Goal: Task Accomplishment & Management: Manage account settings

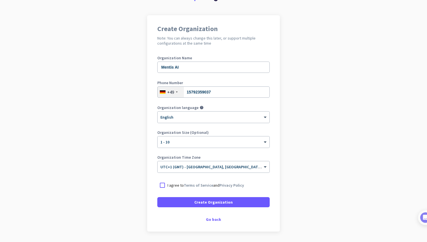
scroll to position [48, 0]
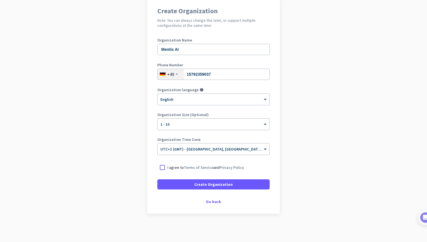
click at [190, 125] on div "× 1 - 10" at bounding box center [210, 124] width 105 height 5
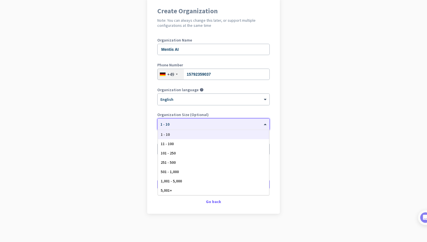
click at [146, 121] on app-onboarding-organization "Create Organization Note: You can always change this later, or support multiple…" at bounding box center [213, 119] width 427 height 245
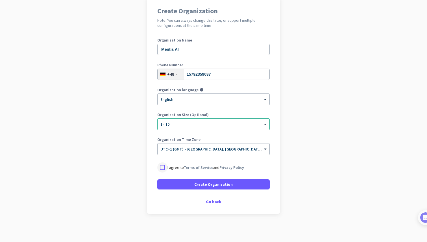
click at [159, 169] on div at bounding box center [162, 168] width 10 height 10
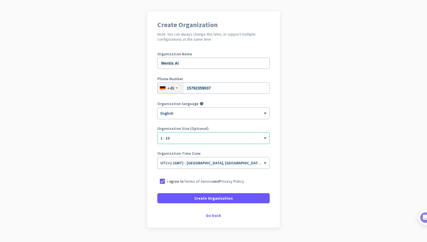
scroll to position [36, 0]
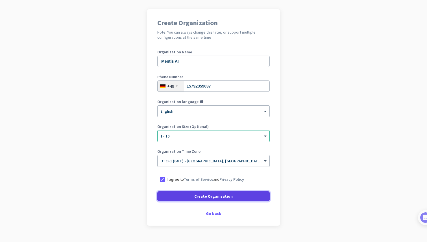
click at [203, 196] on span "Create Organization" at bounding box center [213, 197] width 38 height 6
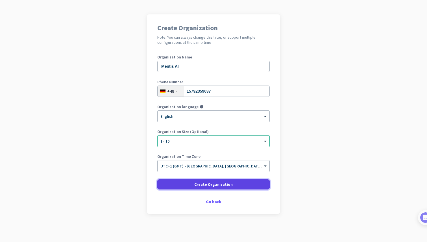
scroll to position [31, 0]
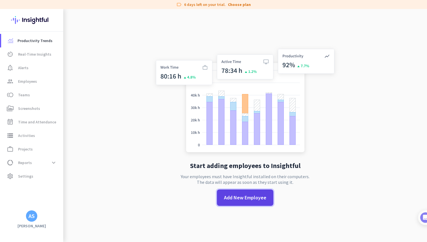
click at [240, 198] on span "Add New Employee" at bounding box center [245, 197] width 42 height 7
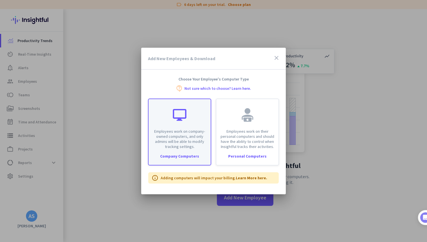
click at [180, 125] on div "Employees work on company-owned computers, and only admins will be able to modi…" at bounding box center [180, 124] width 62 height 50
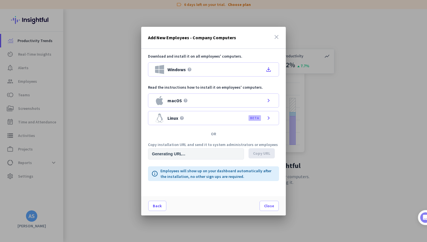
type input "[URL][DOMAIN_NAME]"
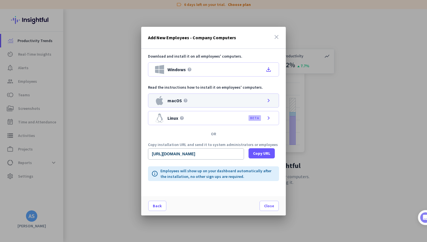
click at [223, 105] on div "macOS help chevron_right" at bounding box center [213, 101] width 131 height 14
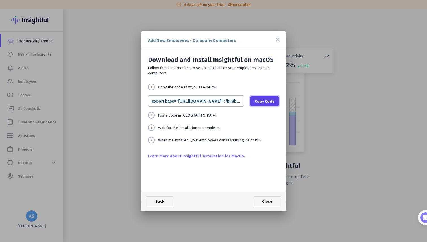
click at [271, 100] on span "Copy Code" at bounding box center [265, 101] width 20 height 6
click at [280, 36] on icon "close" at bounding box center [278, 39] width 7 height 7
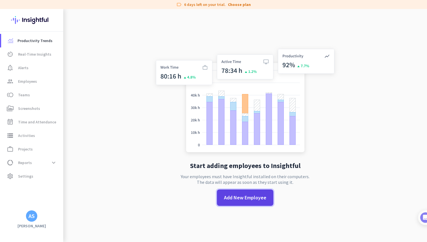
click at [246, 197] on span "Add New Employee" at bounding box center [245, 197] width 42 height 7
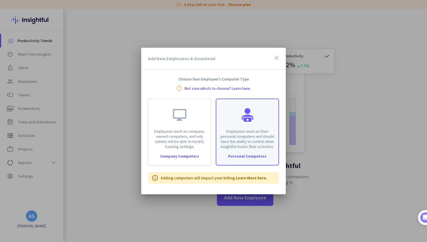
click at [231, 126] on div "Employees work on their personal computers and should have the ability to contr…" at bounding box center [247, 124] width 62 height 50
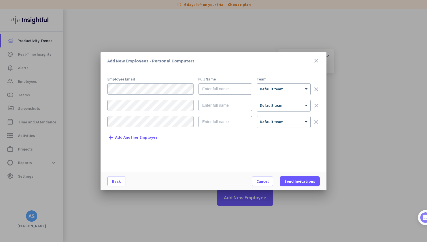
click at [149, 95] on form "× Default team clear × Default team clear × Default team clear" at bounding box center [213, 107] width 213 height 49
click at [113, 183] on span "Back" at bounding box center [116, 182] width 9 height 6
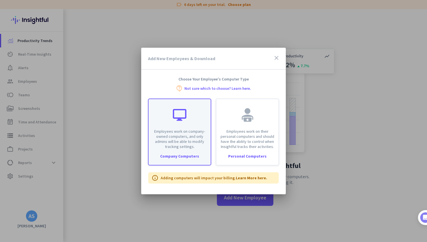
click at [188, 115] on div "Employees work on company-owned computers, and only admins will be able to modi…" at bounding box center [180, 124] width 62 height 50
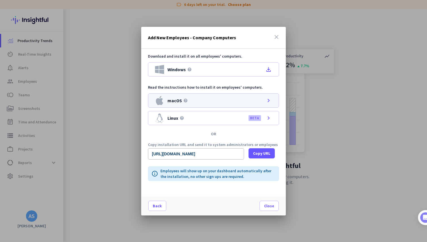
click at [212, 99] on div "macOS help chevron_right" at bounding box center [213, 101] width 131 height 14
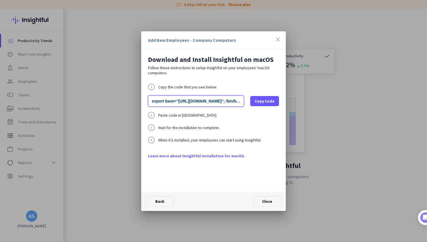
scroll to position [0, 183]
drag, startPoint x: 151, startPoint y: 101, endPoint x: 313, endPoint y: 101, distance: 161.7
click at [313, 101] on div "Add New Employees - Company Computers close Download and Install Insightful on …" at bounding box center [213, 121] width 427 height 242
click at [278, 39] on icon "close" at bounding box center [278, 39] width 7 height 7
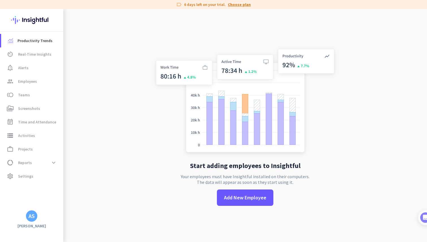
click at [241, 4] on link "Choose plan" at bounding box center [239, 5] width 23 height 6
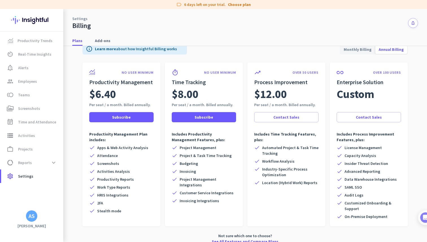
scroll to position [17, 0]
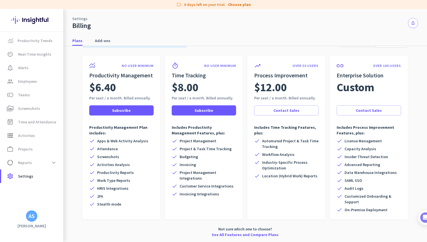
drag, startPoint x: 347, startPoint y: 181, endPoint x: 397, endPoint y: 180, distance: 49.8
click at [397, 180] on div "check [PERSON_NAME] SSO" at bounding box center [369, 181] width 64 height 6
click at [101, 42] on span "Add-ons" at bounding box center [103, 41] width 16 height 6
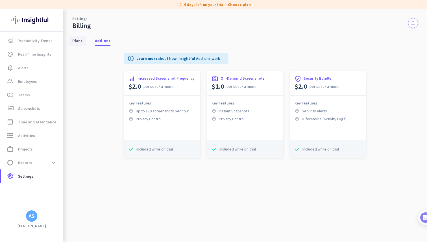
click at [78, 40] on span "Plans" at bounding box center [77, 41] width 10 height 6
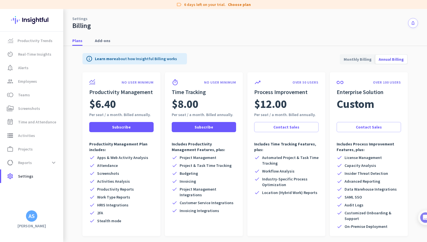
click at [30, 20] on img at bounding box center [31, 20] width 41 height 22
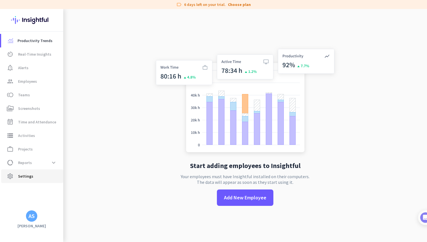
click at [35, 179] on span "settings Settings" at bounding box center [32, 176] width 53 height 7
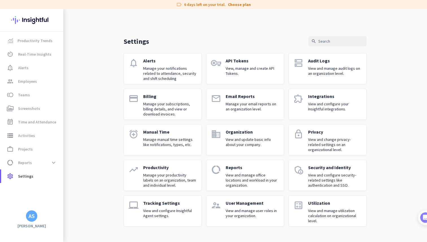
click at [243, 207] on div "User Management View and manage user roles in your organization." at bounding box center [253, 210] width 54 height 21
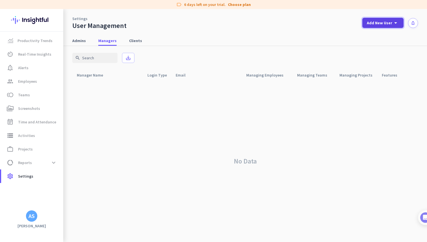
click at [375, 21] on span "Add New User" at bounding box center [379, 23] width 25 height 6
click at [383, 37] on div "Admin" at bounding box center [382, 36] width 13 height 6
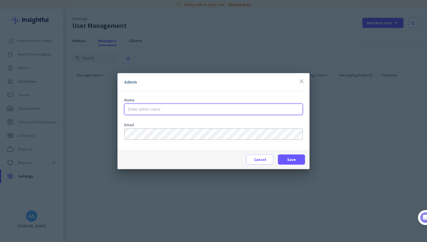
click at [213, 109] on input "text" at bounding box center [213, 109] width 179 height 11
type input "[PERSON_NAME]"
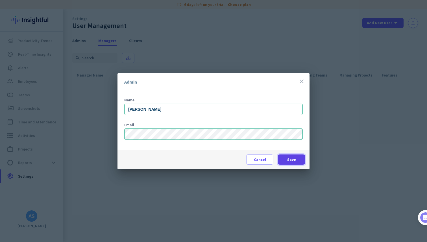
click at [293, 163] on span at bounding box center [291, 160] width 27 height 14
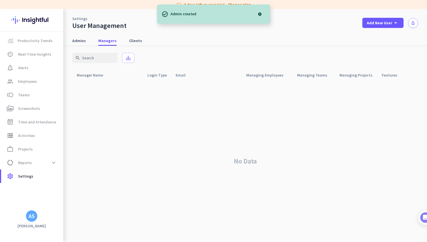
click at [374, 31] on nav "Admins Managers Clients" at bounding box center [245, 38] width 364 height 16
click at [374, 24] on span "Add New User" at bounding box center [379, 23] width 25 height 6
click at [390, 35] on div "add Admin" at bounding box center [381, 35] width 30 height 10
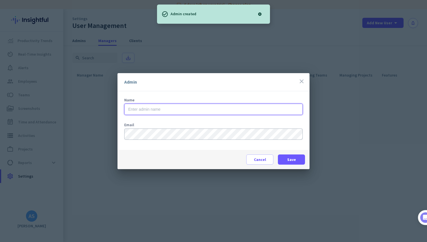
click at [161, 107] on input "text" at bounding box center [213, 109] width 179 height 11
type input "[PERSON_NAME]"
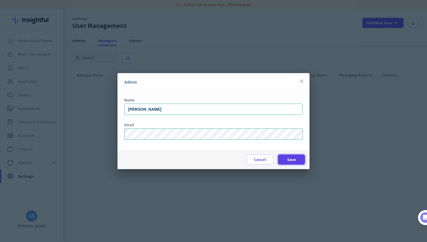
click at [288, 160] on span "Save" at bounding box center [291, 160] width 9 height 6
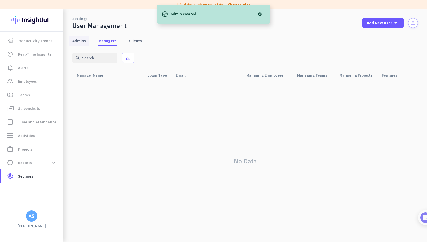
click at [81, 40] on span "Admins" at bounding box center [79, 41] width 14 height 6
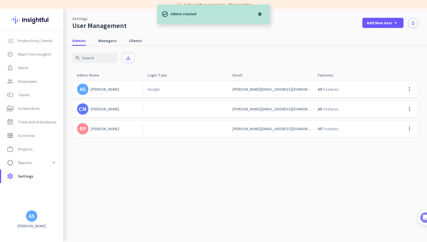
click at [190, 160] on cdk-virtual-scroll-viewport "AS [PERSON_NAME] Google [EMAIL_ADDRESS][DOMAIN_NAME] All Features more_vert CM …" at bounding box center [245, 162] width 346 height 162
click at [105, 41] on span "Managers" at bounding box center [107, 41] width 18 height 6
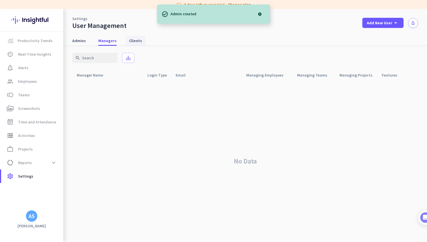
click at [129, 41] on span "Clients" at bounding box center [135, 41] width 13 height 6
click at [99, 43] on span "Managers" at bounding box center [107, 41] width 18 height 6
click at [44, 41] on span "Productivity Trends" at bounding box center [35, 40] width 35 height 7
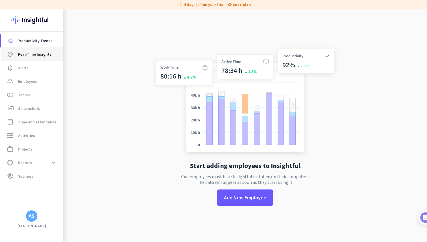
click at [40, 54] on span "Real-Time Insights" at bounding box center [34, 54] width 33 height 7
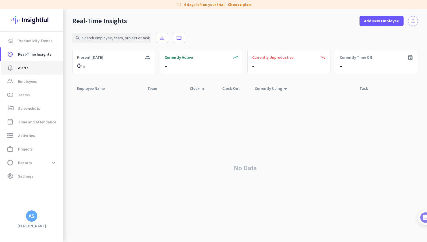
click at [33, 66] on span "notification_important Alerts" at bounding box center [32, 67] width 53 height 7
click at [34, 83] on span "Employees" at bounding box center [27, 81] width 19 height 7
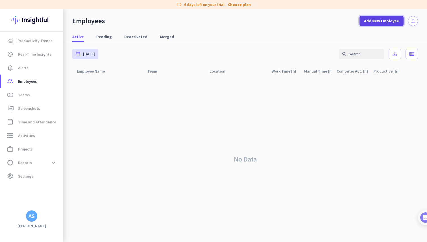
click at [381, 18] on span at bounding box center [382, 21] width 44 height 14
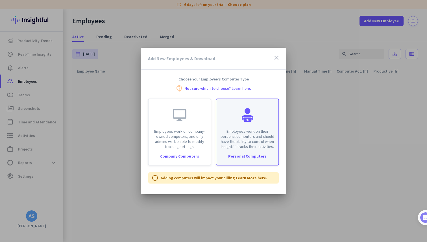
click at [220, 131] on p "Employees work on their personal computers and should have the ability to contr…" at bounding box center [247, 139] width 55 height 20
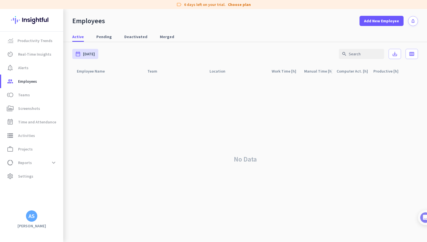
click at [218, 28] on nav "Active Pending Deactivated Merged" at bounding box center [245, 34] width 364 height 16
